Goal: Information Seeking & Learning: Learn about a topic

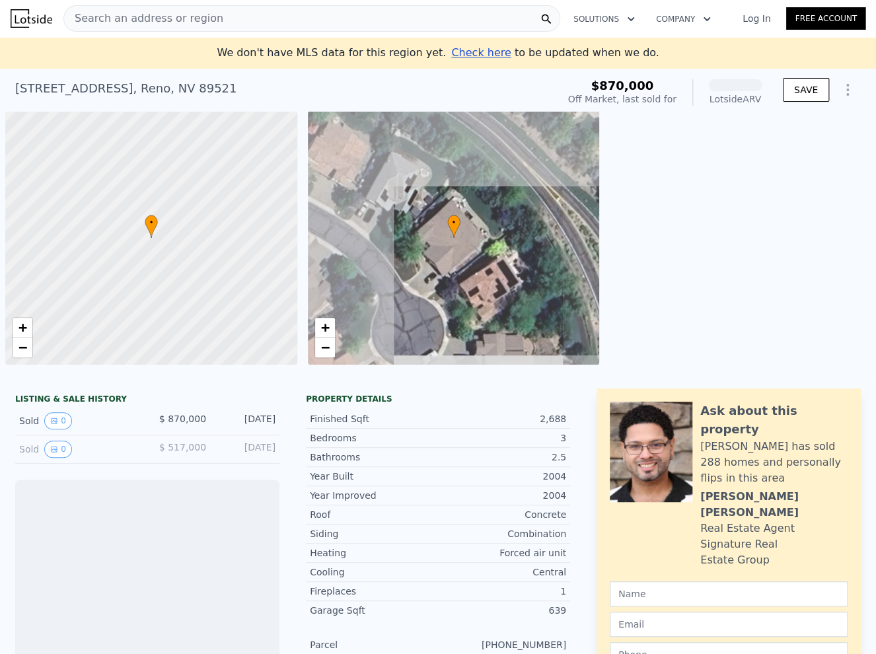
scroll to position [0, 5]
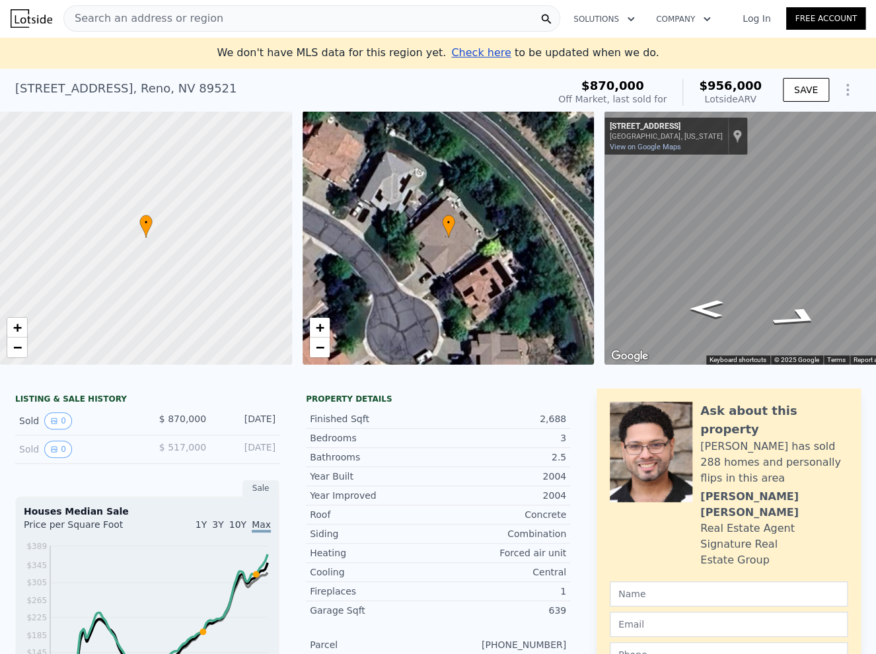
click at [434, 264] on div "• + −" at bounding box center [449, 238] width 292 height 254
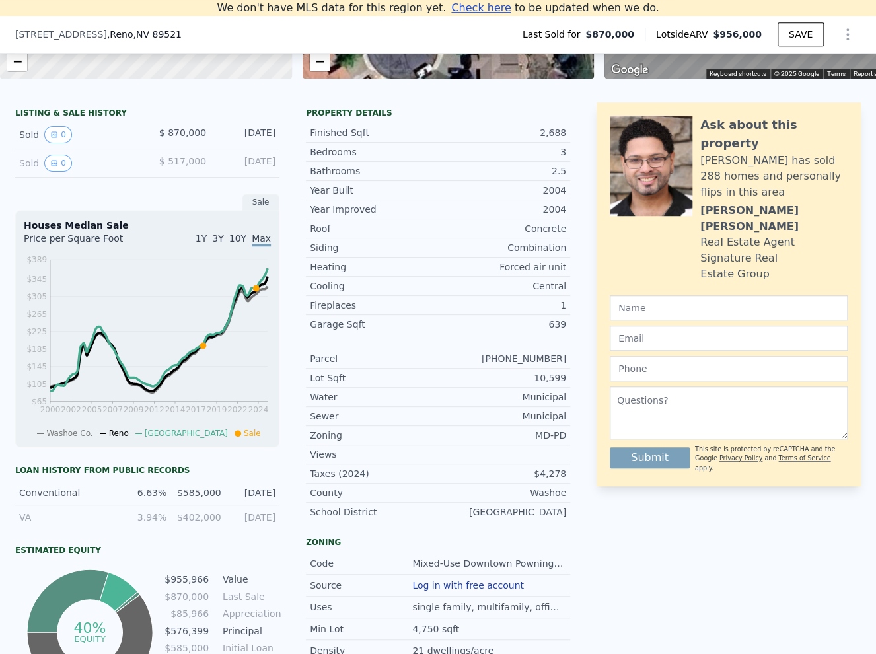
scroll to position [249, 0]
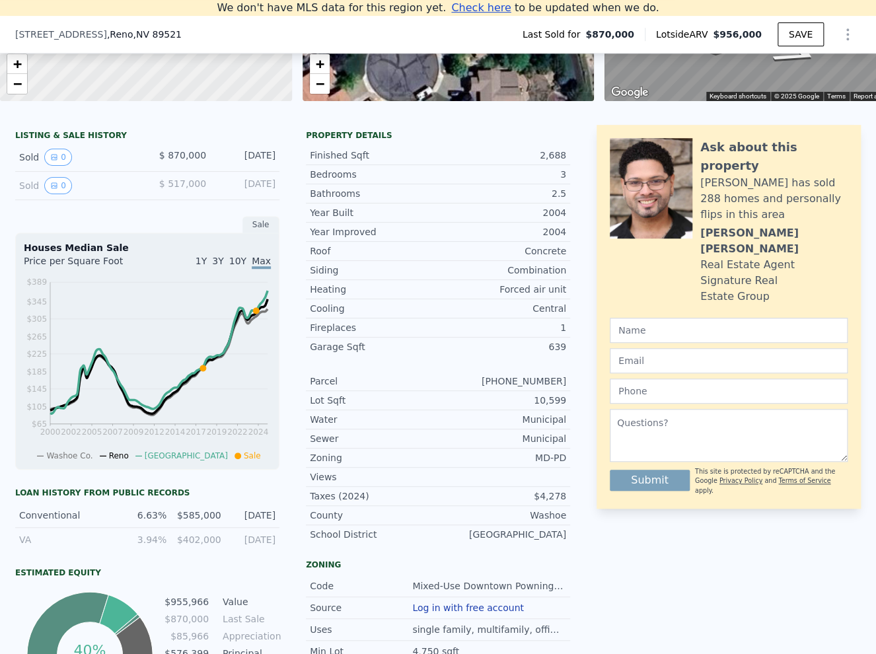
drag, startPoint x: 24, startPoint y: 196, endPoint x: 37, endPoint y: 191, distance: 14.2
click at [25, 194] on div "Sold 0" at bounding box center [78, 185] width 118 height 17
click at [52, 188] on icon "View historical data" at bounding box center [54, 185] width 5 height 5
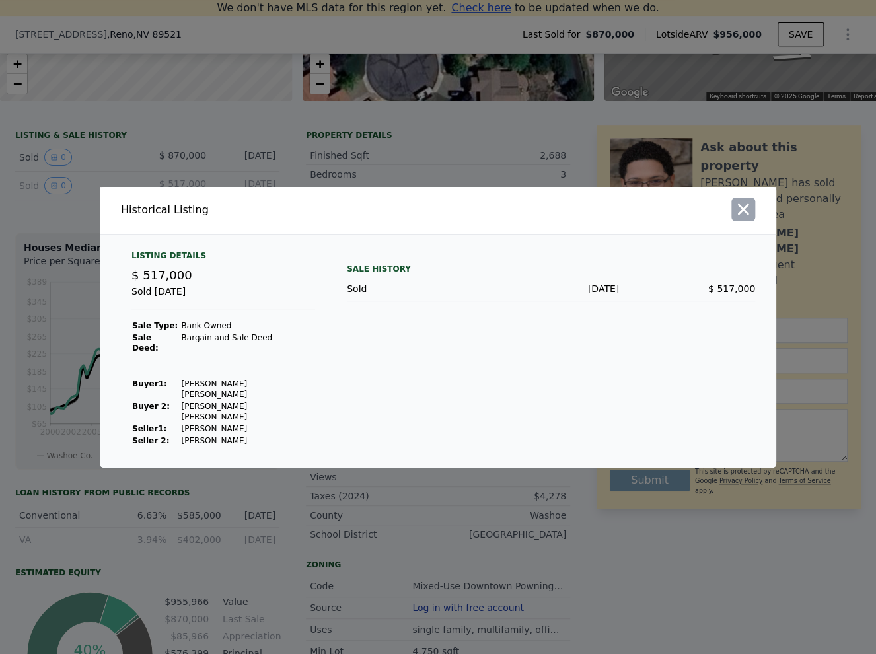
click at [740, 215] on icon "button" at bounding box center [743, 209] width 11 height 11
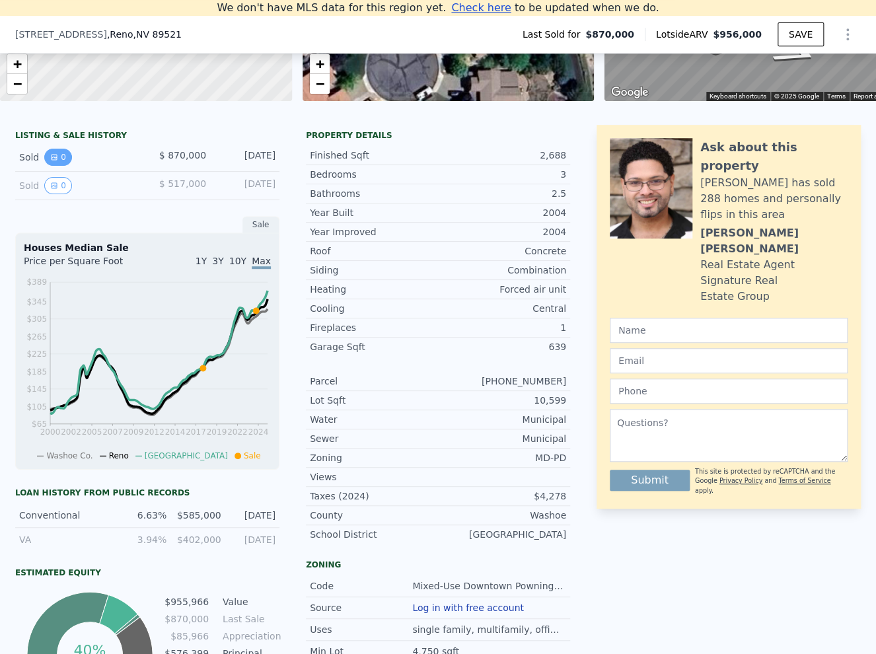
click at [50, 161] on icon "View historical data" at bounding box center [54, 157] width 8 height 8
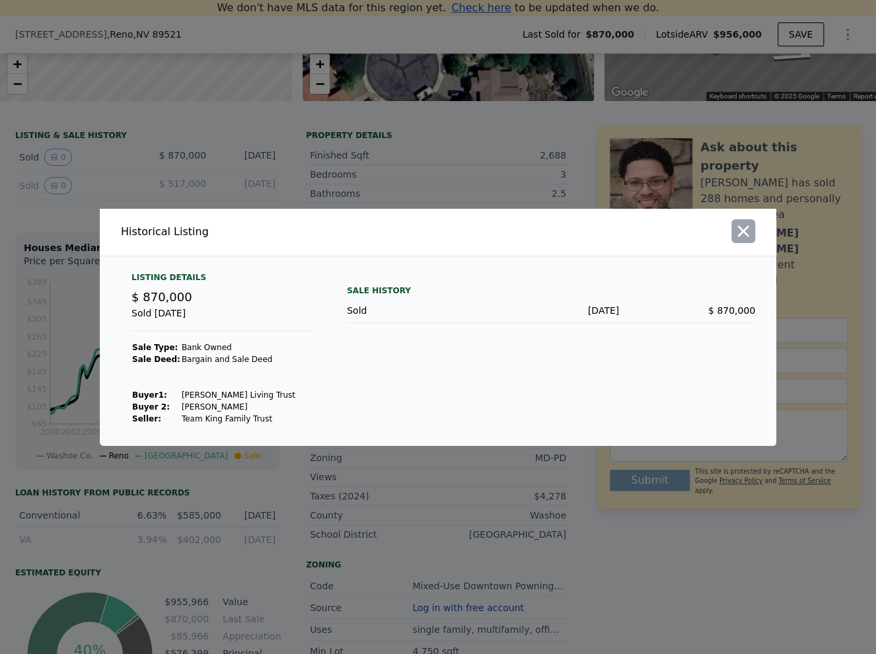
click at [739, 225] on icon "button" at bounding box center [743, 231] width 19 height 19
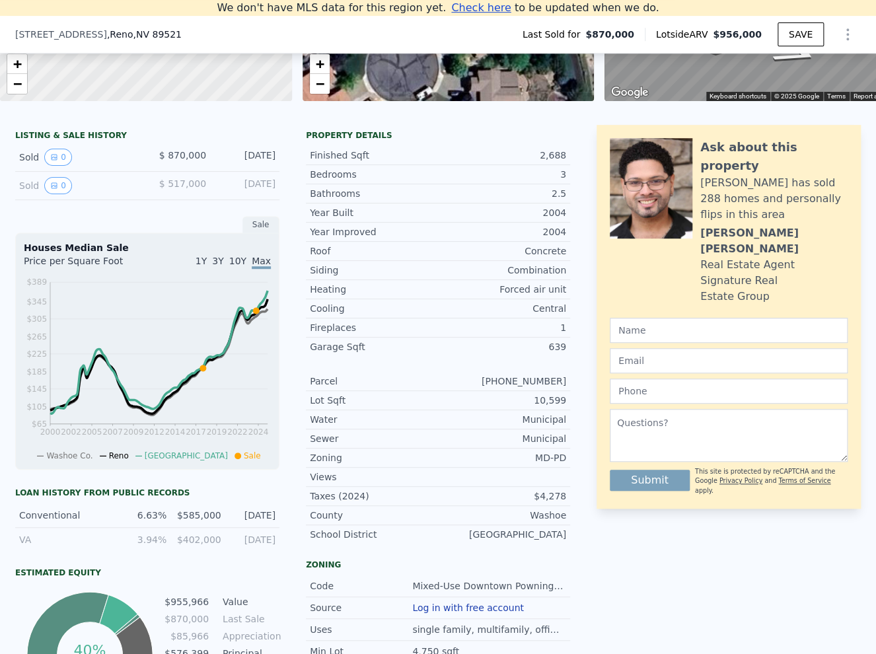
click at [163, 186] on span "$ 517,000" at bounding box center [182, 183] width 47 height 11
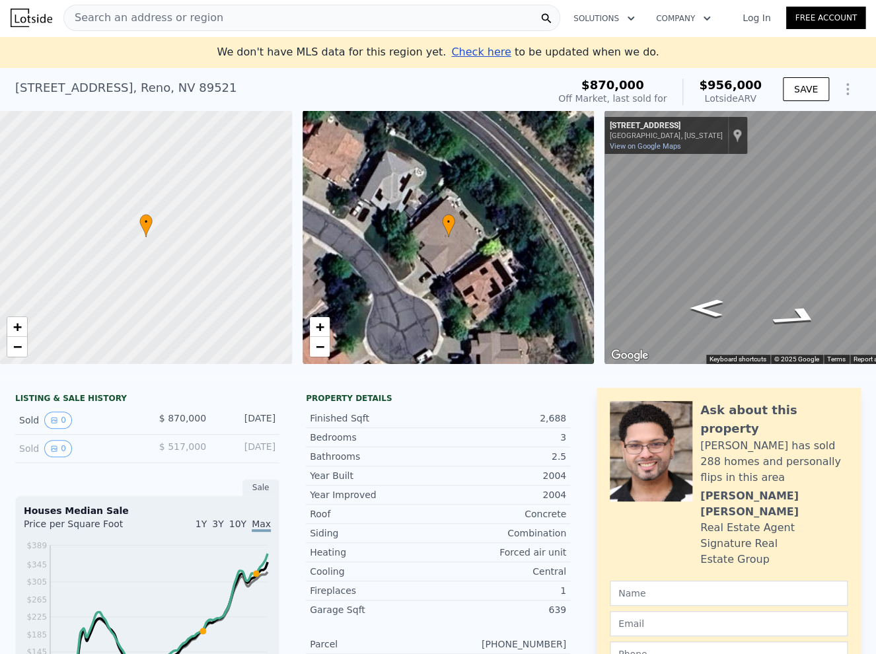
scroll to position [0, 0]
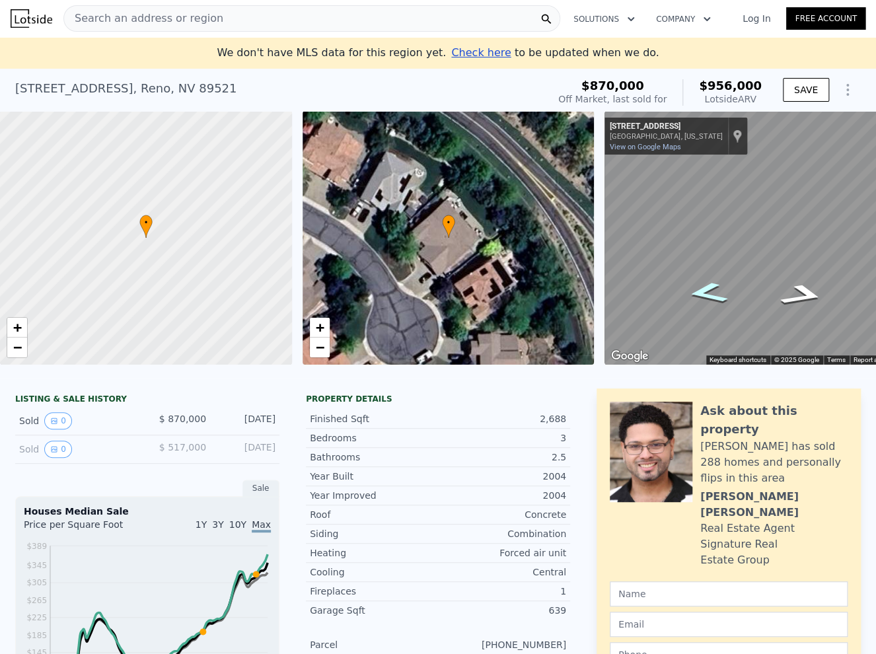
click at [712, 293] on icon "Go Northwest, Royal Windsor Ct" at bounding box center [707, 293] width 75 height 32
click at [799, 286] on icon "Go Southeast, Royal Windsor Ct" at bounding box center [804, 286] width 75 height 32
click at [658, 146] on link "View on Google Maps" at bounding box center [645, 147] width 71 height 9
